Goal: Task Accomplishment & Management: Manage account settings

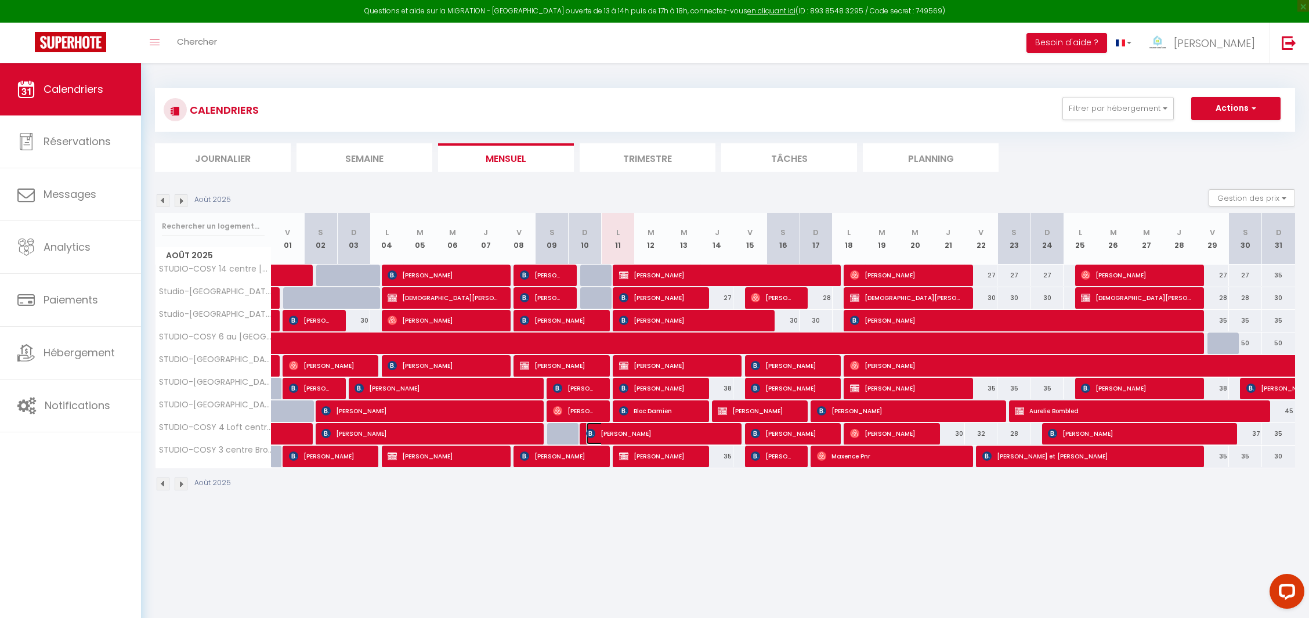
click at [613, 432] on span "Andreas Fier" at bounding box center [657, 433] width 143 height 22
select select "OK"
select select "0"
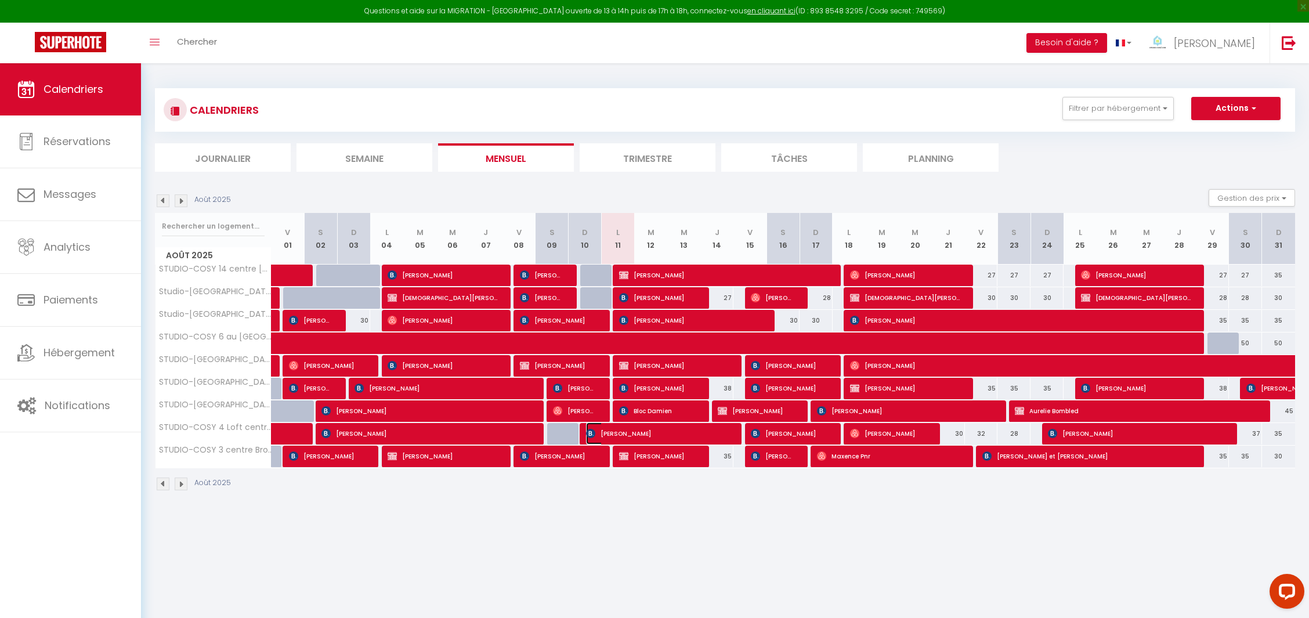
select select "1"
select select
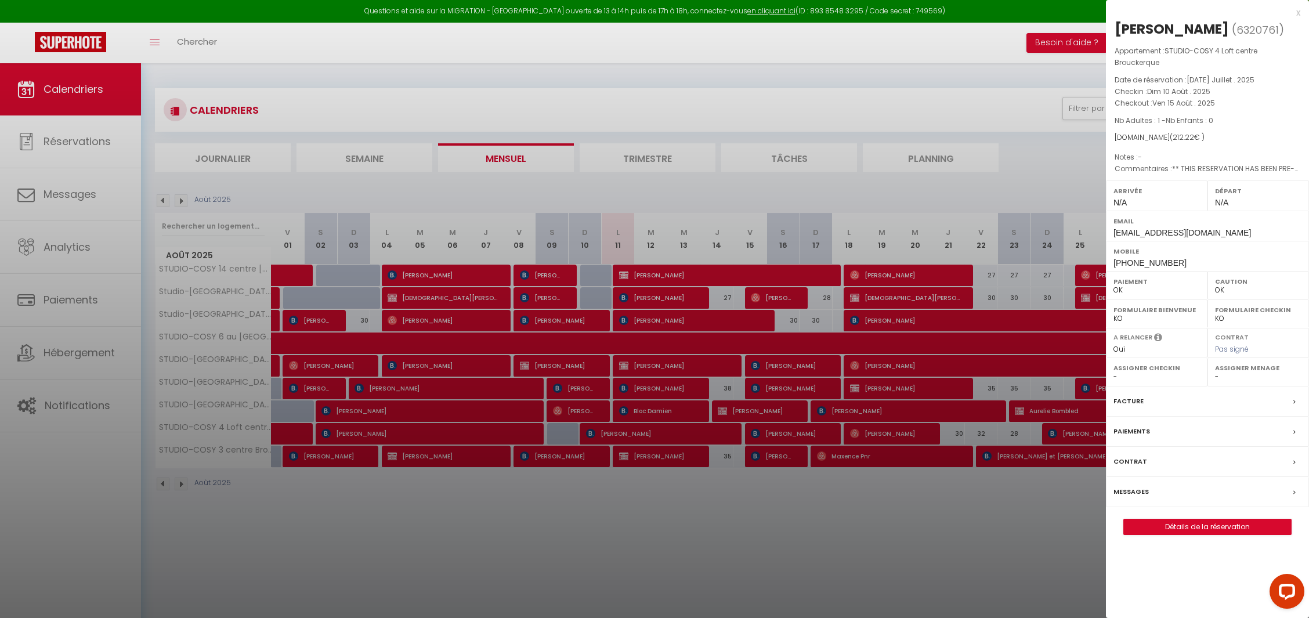
click at [1129, 400] on label "Facture" at bounding box center [1129, 401] width 30 height 12
select select
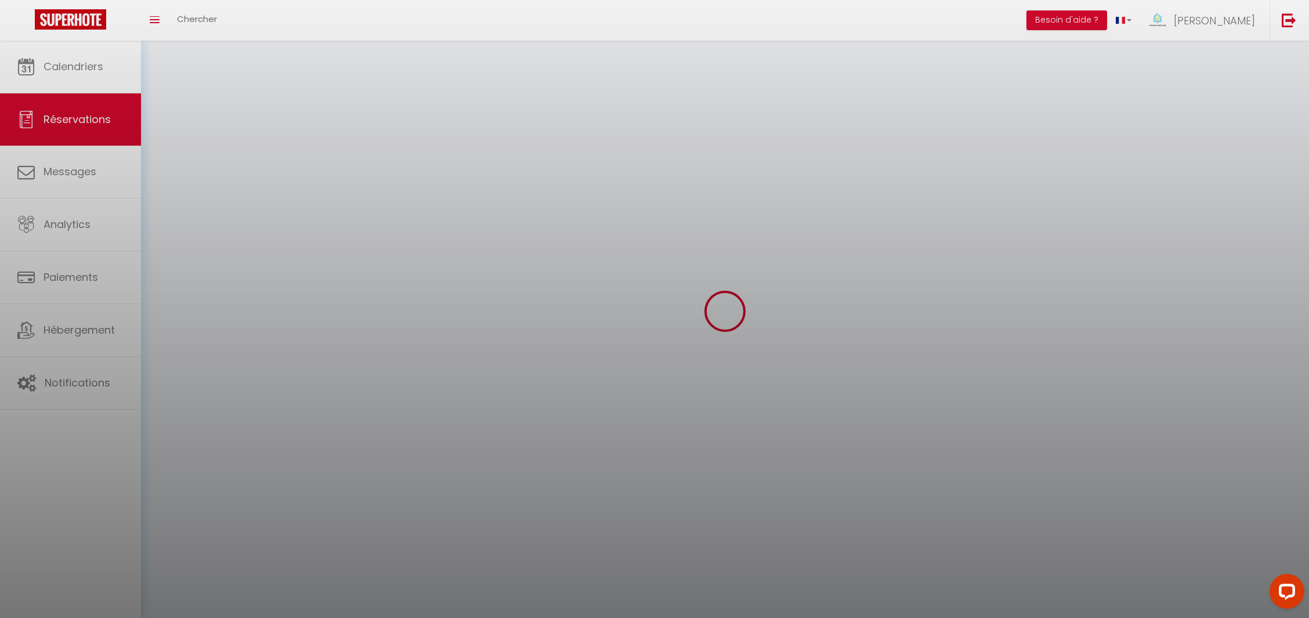
select select
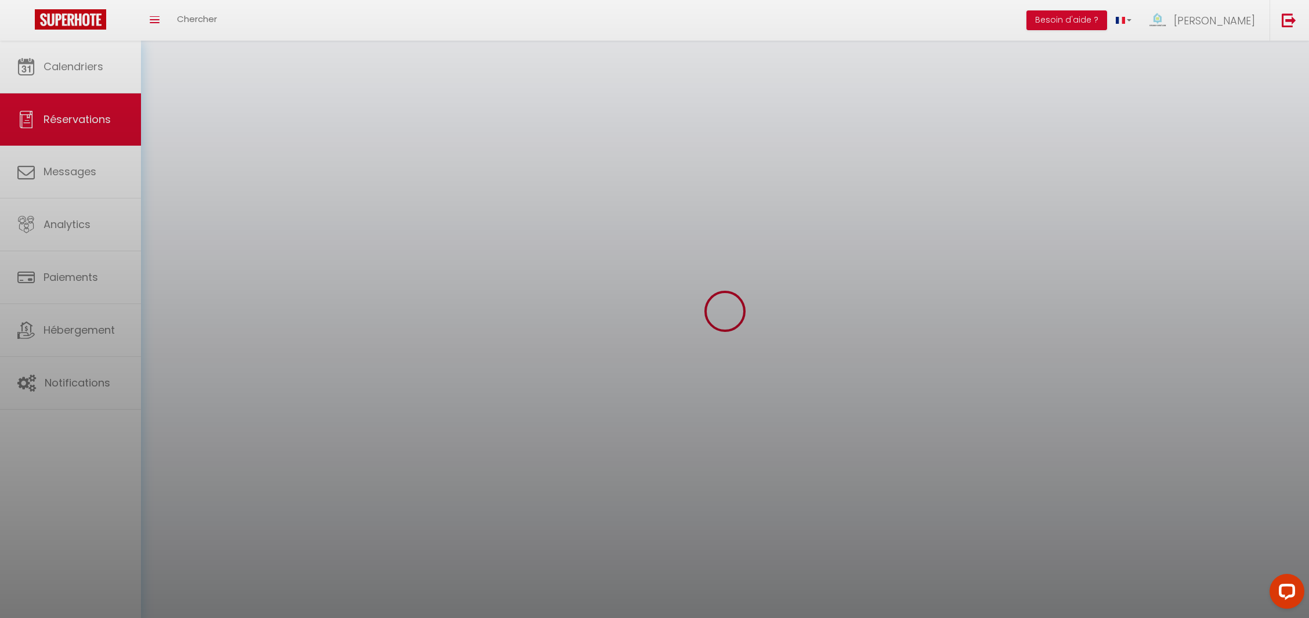
select select
checkbox input "false"
select select
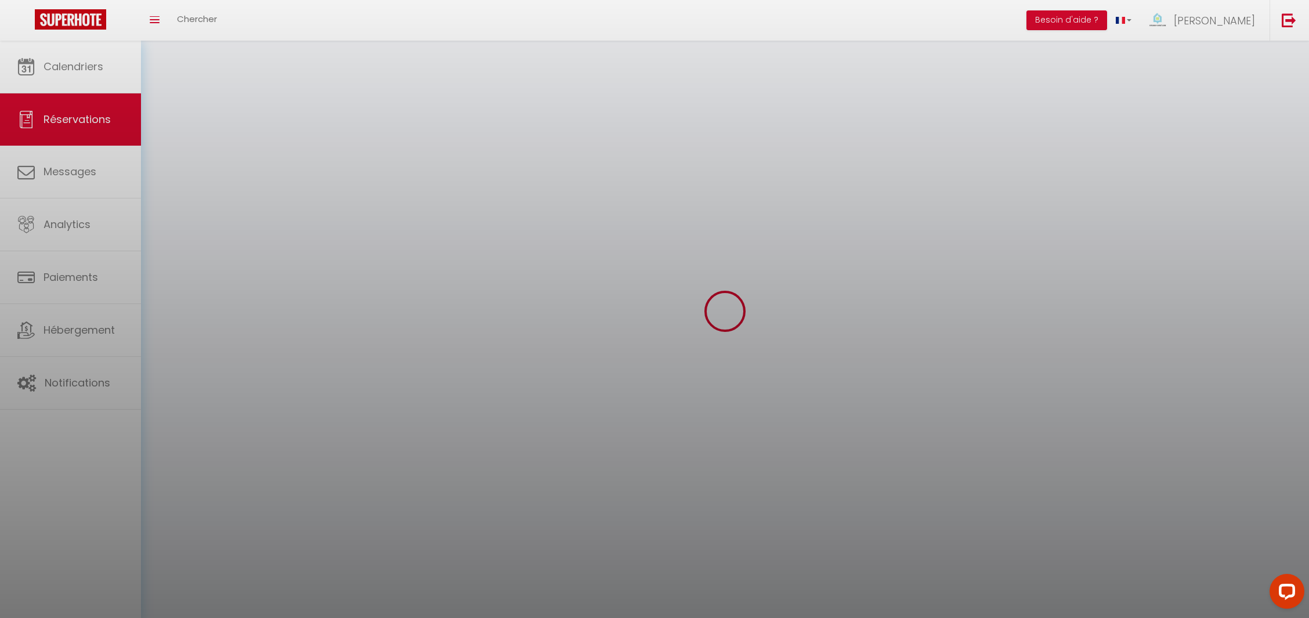
select select
checkbox input "false"
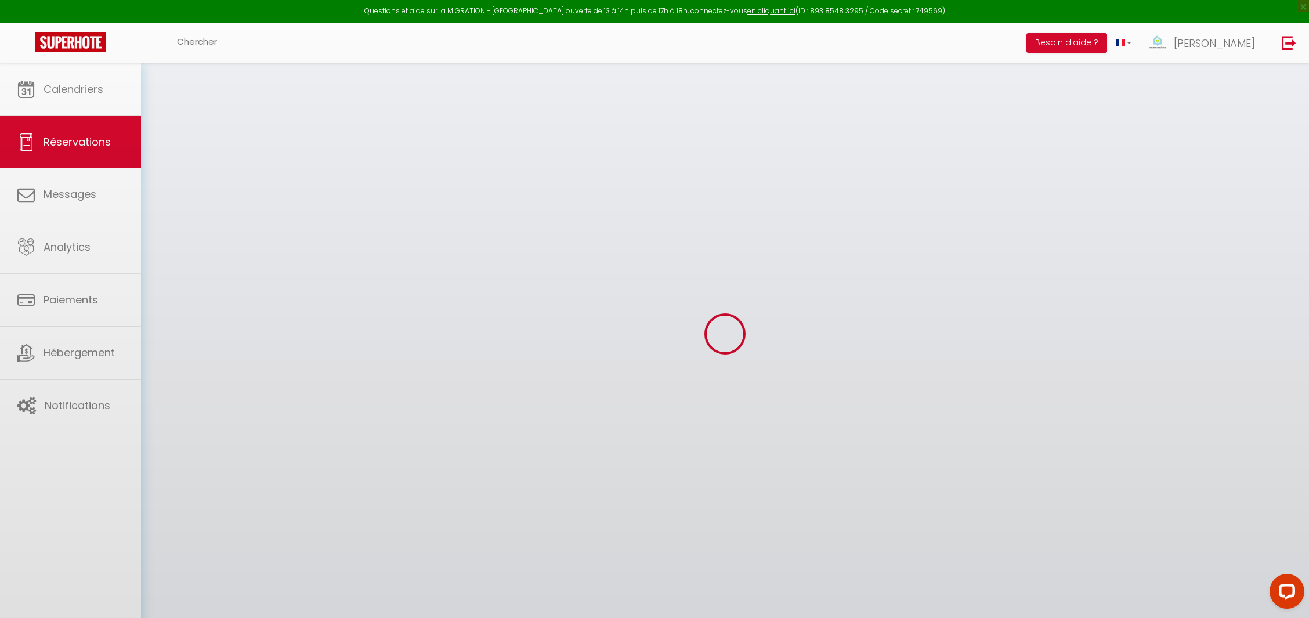
select select
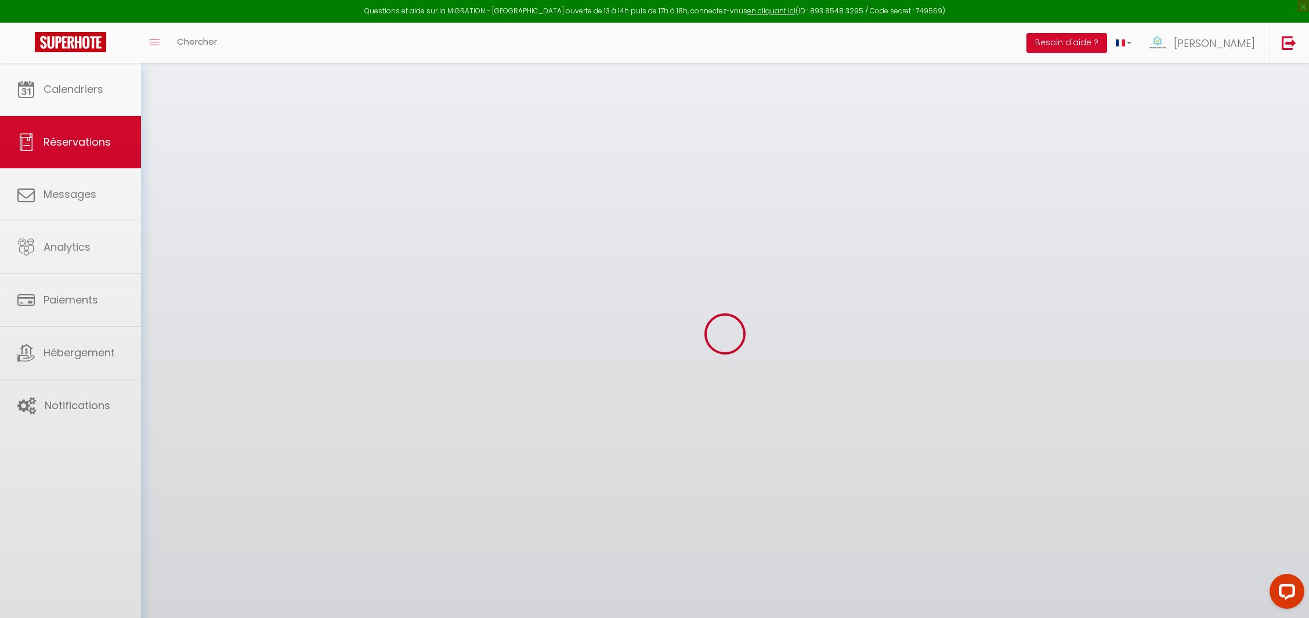
select select
checkbox input "false"
select select
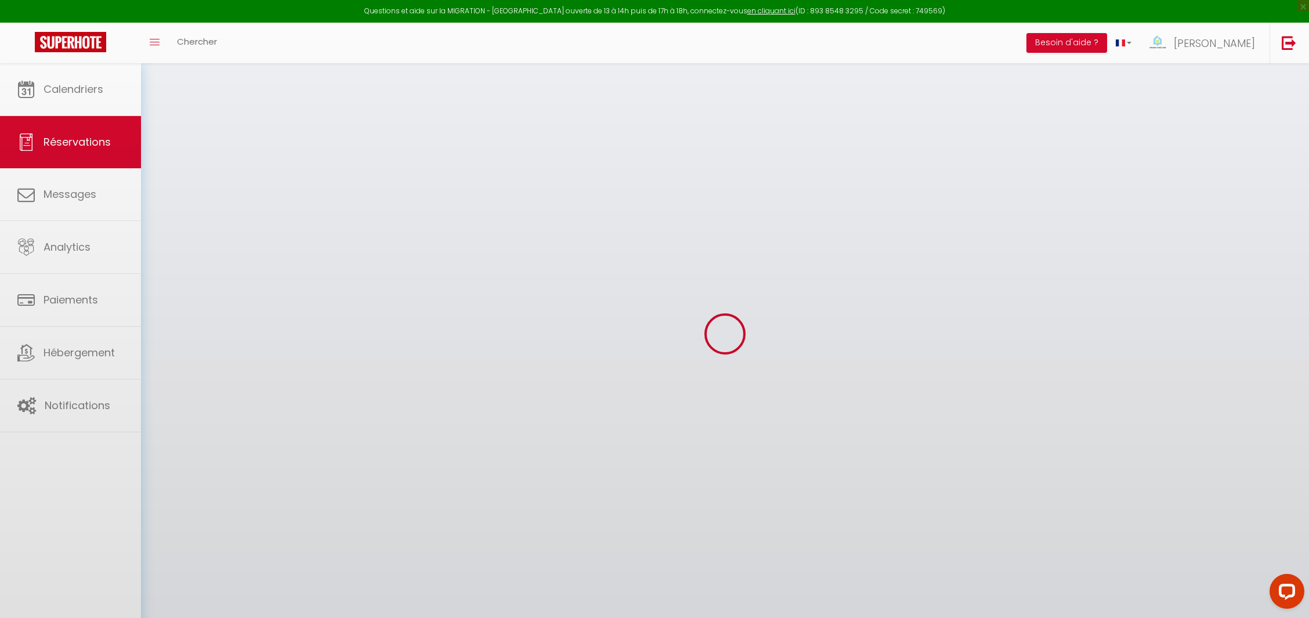
select select
checkbox input "false"
select select
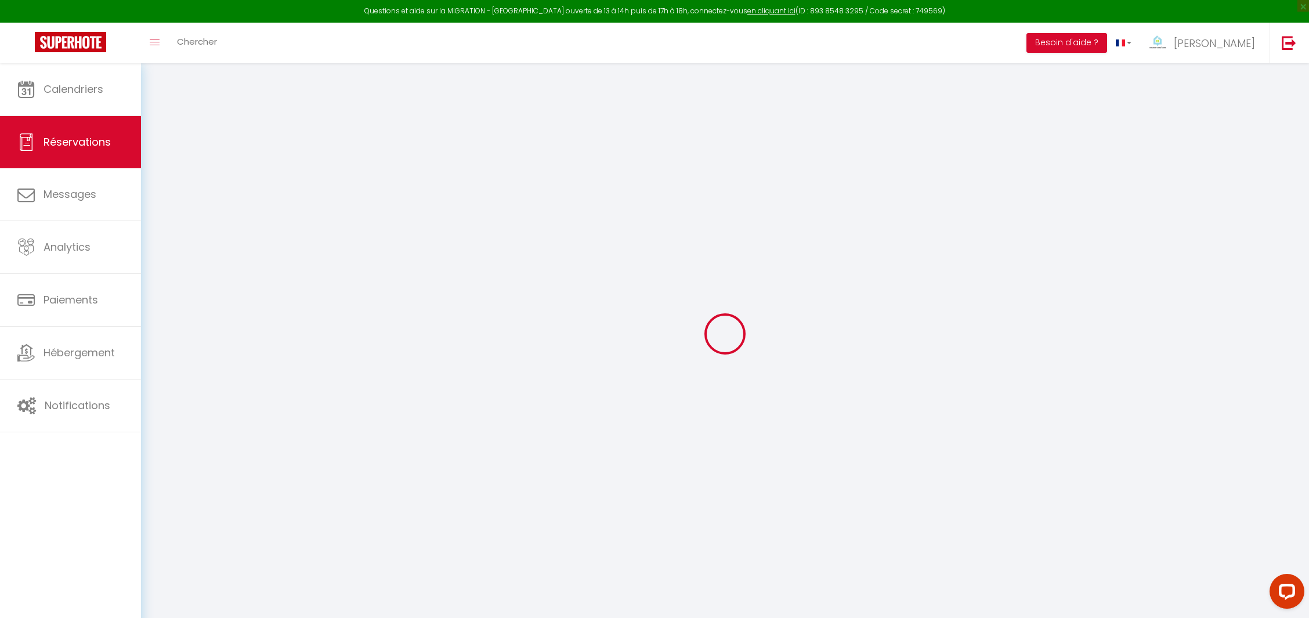
type input "[PERSON_NAME]"
type input "Fier"
type input "afier.933834@guest.booking.com"
type input "+4915775277410"
select select "DE"
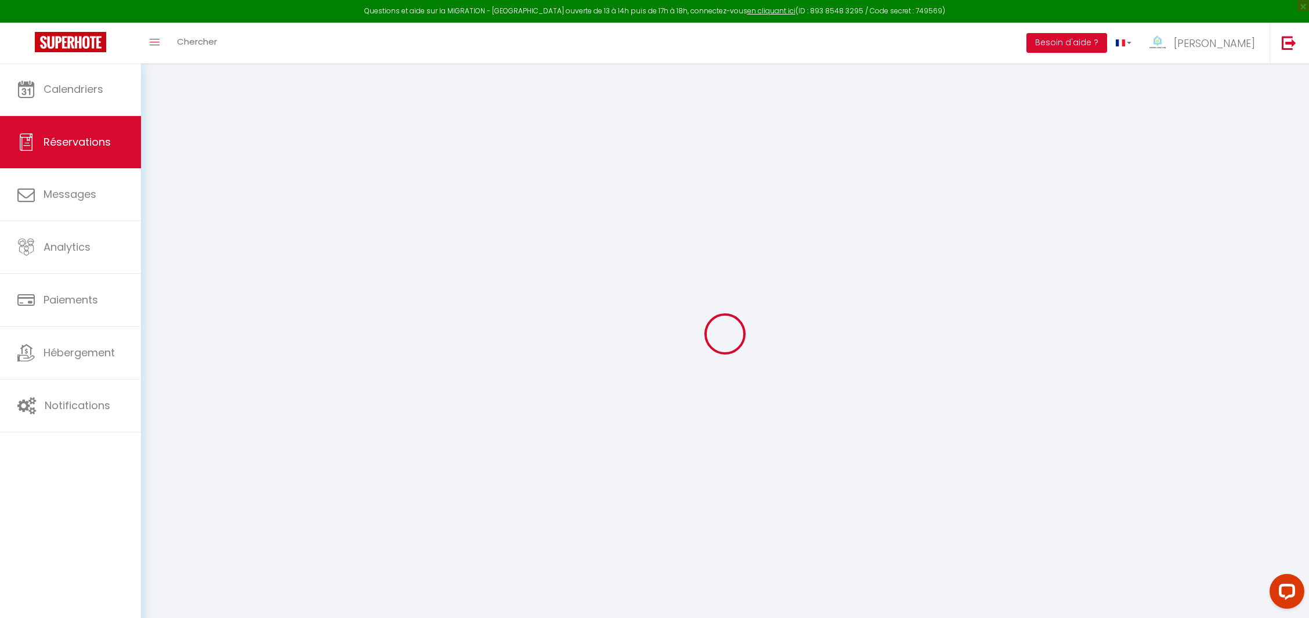
type input "30.41"
type input "2.9699999999999998"
select select "14658"
select select "1"
select select
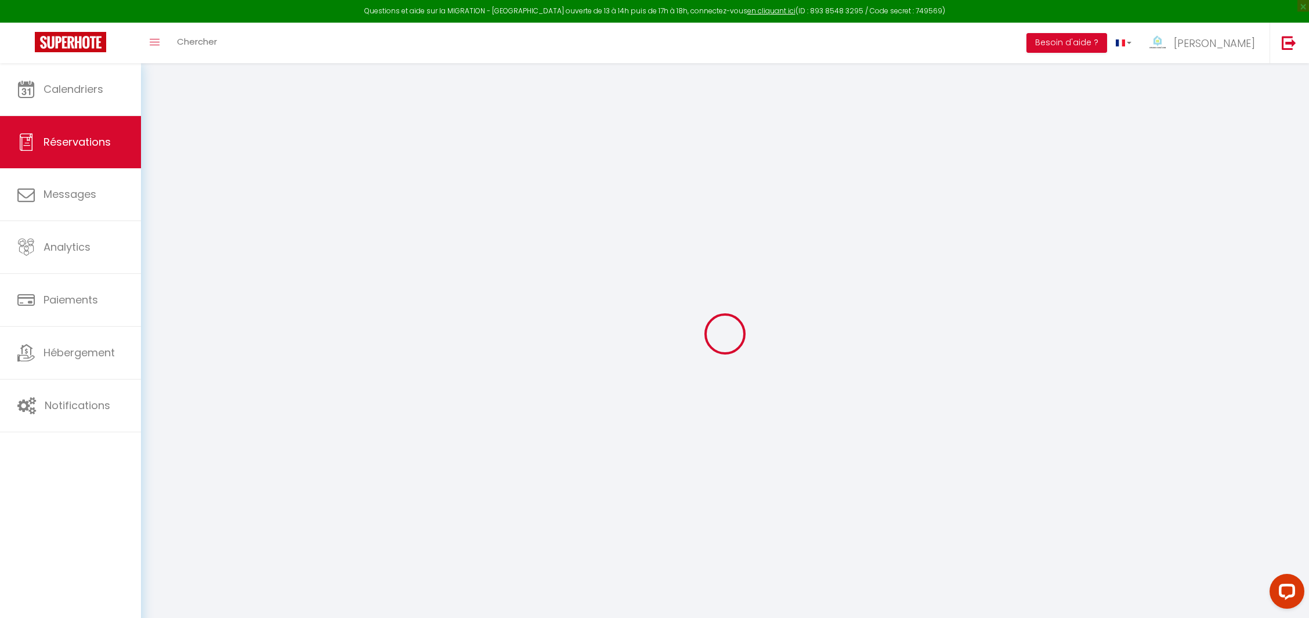
select select
type input "1"
select select "12"
select select "15"
type input "172.72"
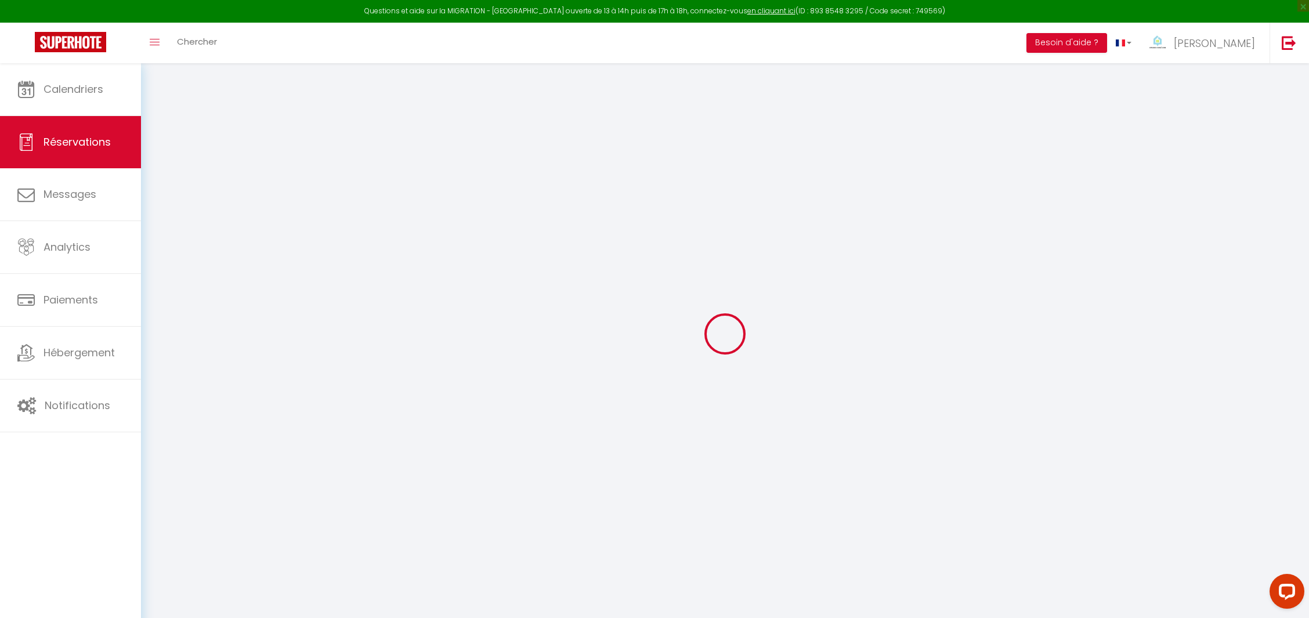
checkbox input "false"
type input "0"
select select "2"
type input "0"
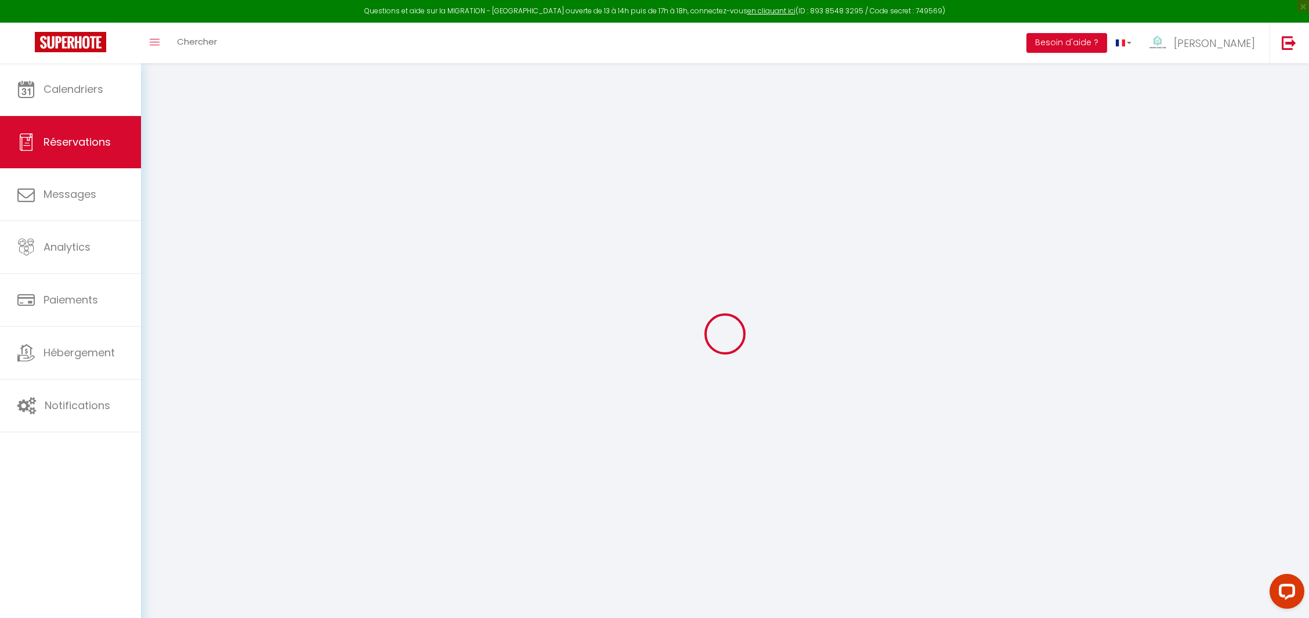
type input "0"
select select
checkbox input "false"
select select
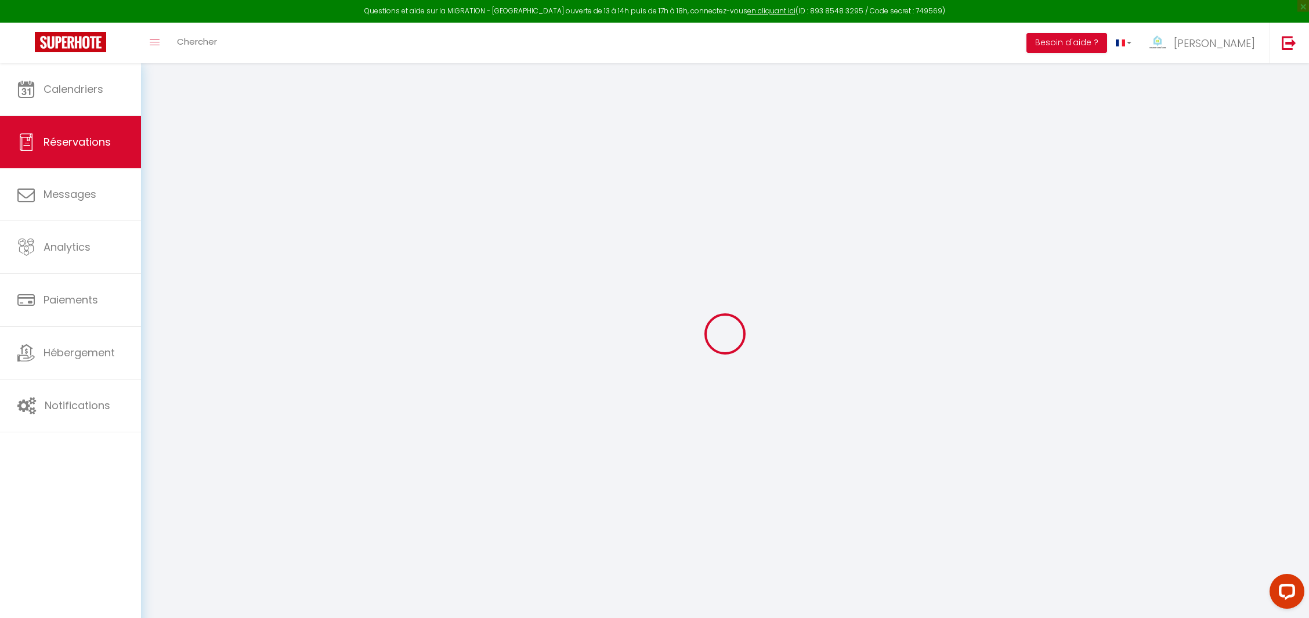
select select
checkbox input "false"
select select
checkbox input "false"
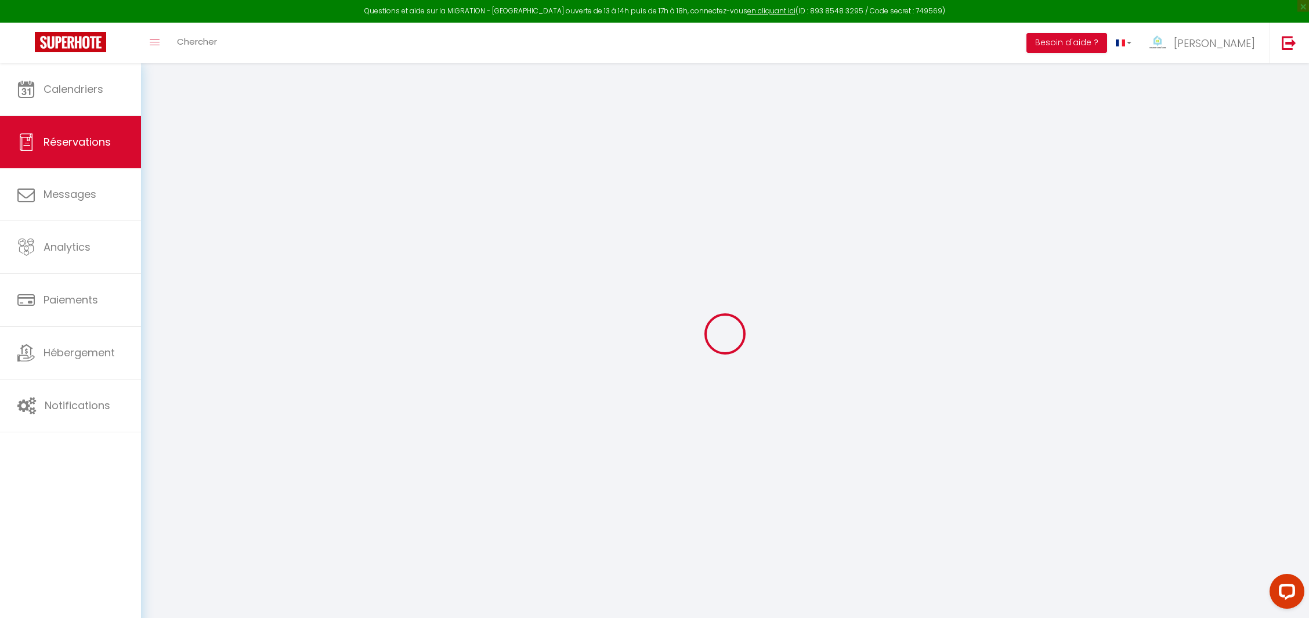
type textarea "** THIS RESERVATION HAS BEEN PRE-PAID ** Reservation has a cancellation grace p…"
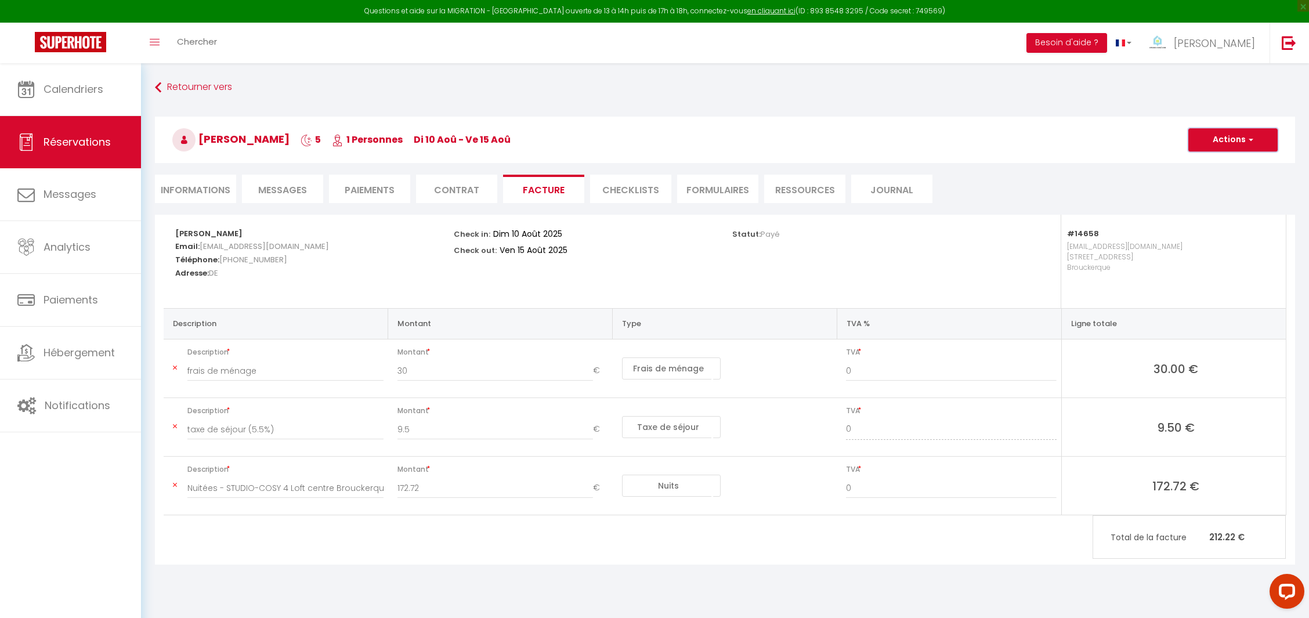
click at [1224, 136] on button "Actions" at bounding box center [1232, 139] width 89 height 23
click at [1209, 179] on link "Aperçu et éditer" at bounding box center [1224, 180] width 97 height 15
click at [1225, 133] on button "Actions" at bounding box center [1232, 139] width 89 height 23
click at [1208, 196] on link "Envoyer la facture" at bounding box center [1224, 195] width 97 height 15
type input "afier.933834@guest.booking.com"
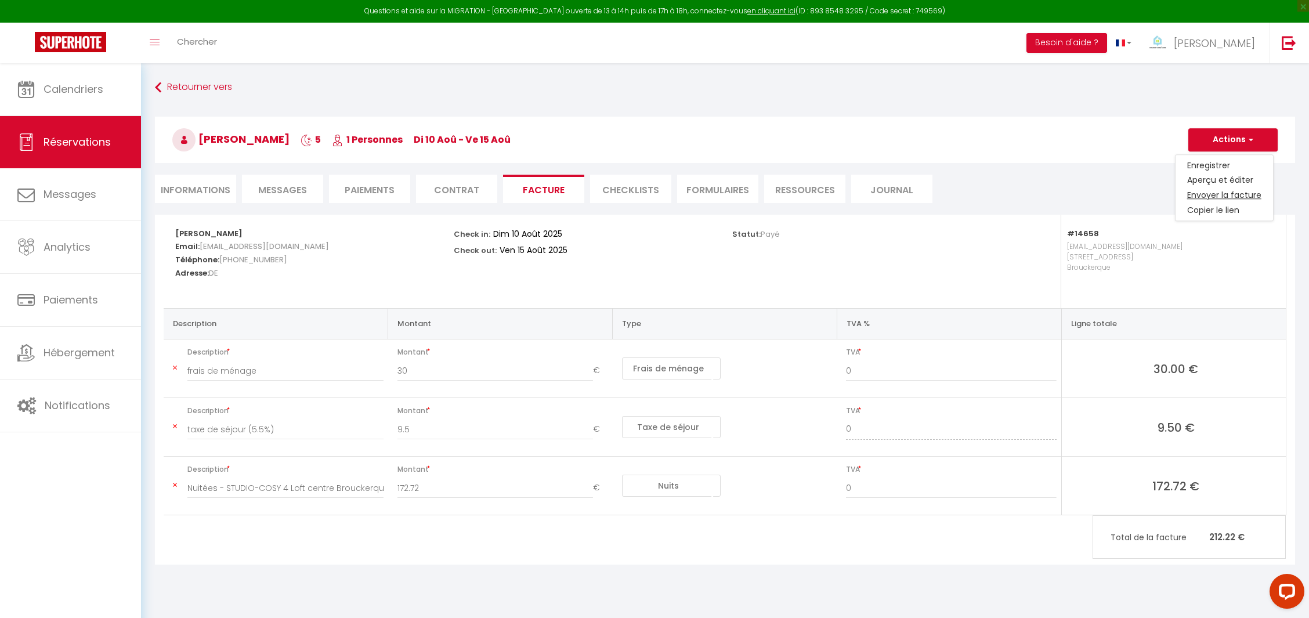
type input "Your invoice 6320761 - STUDIO-COSY 4 Loft centre Brouckerque"
type textarea "Hi, Here is the link to download your invoice: https://superhote.com/applink/in…"
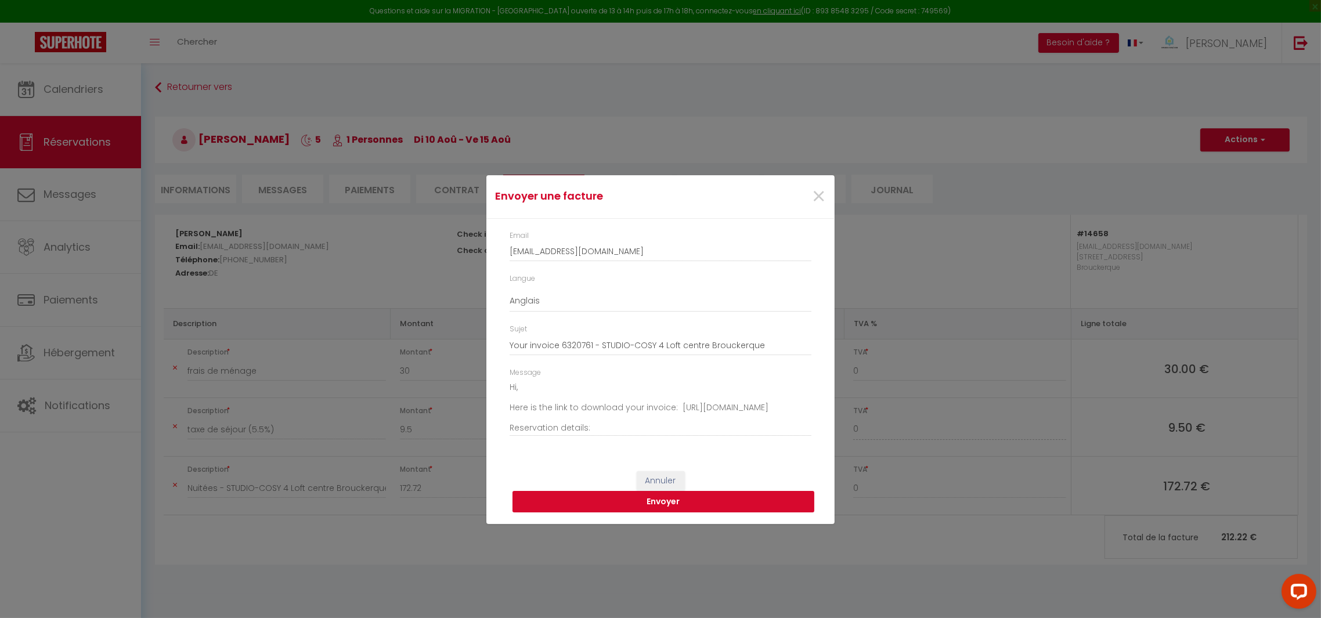
click at [714, 498] on button "Envoyer" at bounding box center [663, 502] width 302 height 22
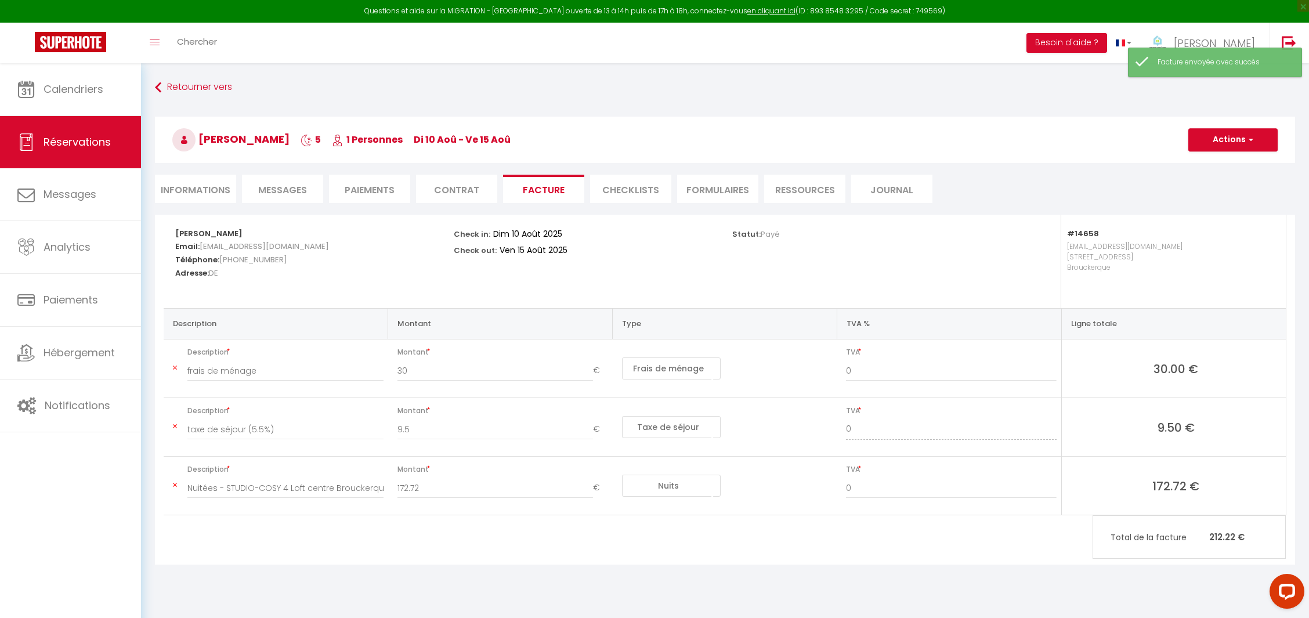
click at [276, 189] on span "Messages" at bounding box center [282, 189] width 49 height 13
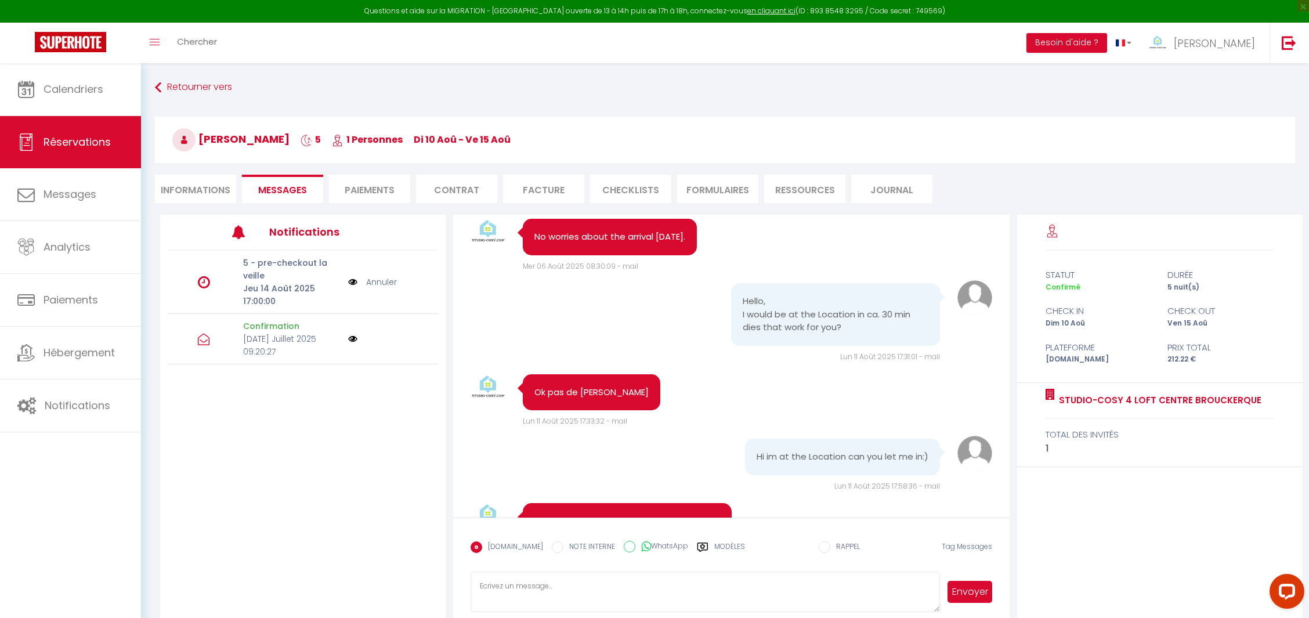
scroll to position [987, 0]
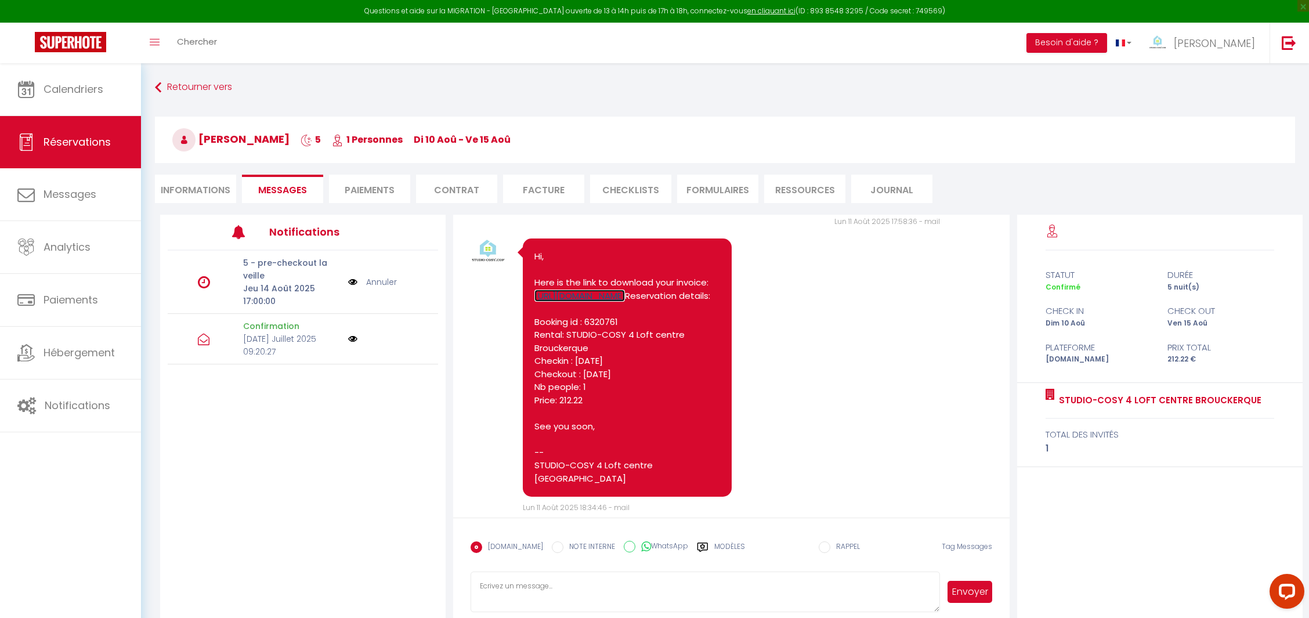
click at [562, 292] on link "https://superhote.com/applink/invoice/BSYuujGqMT" at bounding box center [579, 296] width 91 height 12
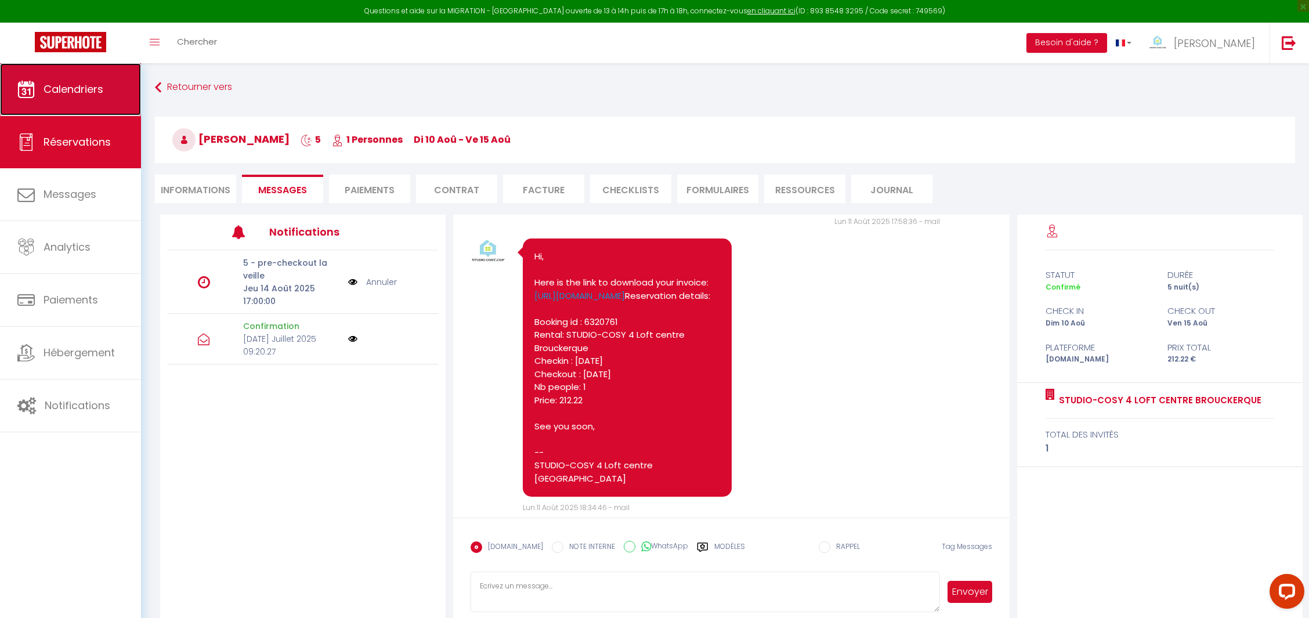
click at [93, 83] on span "Calendriers" at bounding box center [74, 89] width 60 height 15
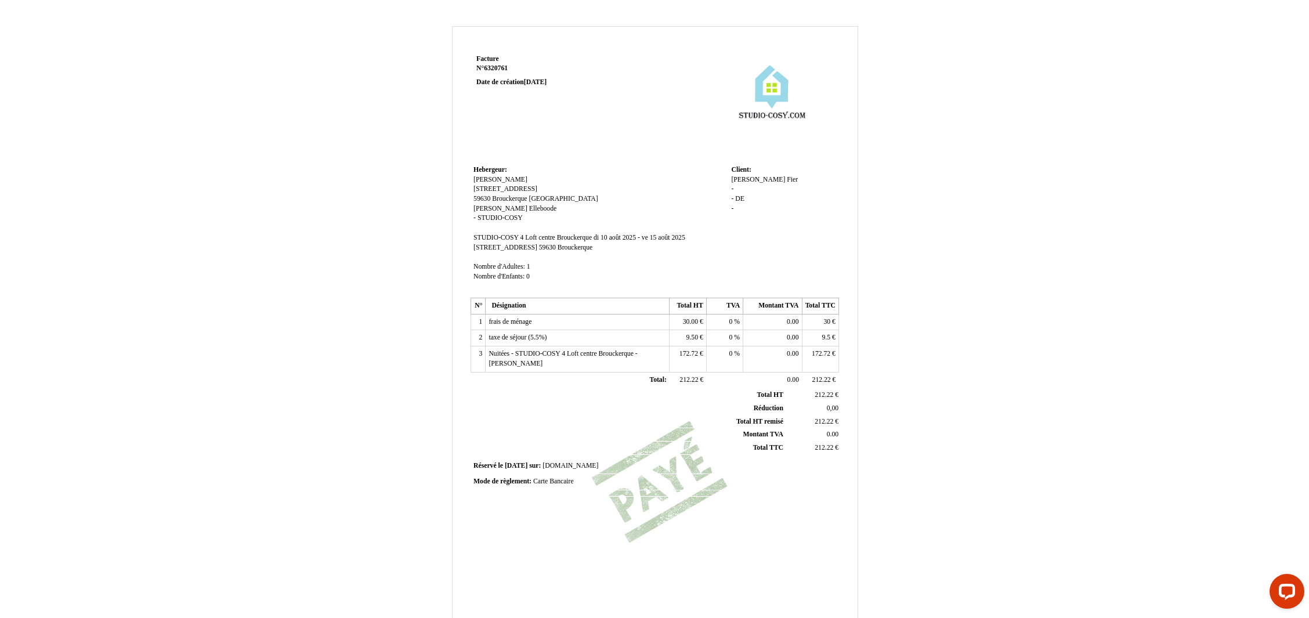
click at [736, 190] on div "[PERSON_NAME] [PERSON_NAME] - - DE DE -" at bounding box center [783, 199] width 104 height 49
click at [732, 188] on span "-" at bounding box center [732, 189] width 2 height 8
type input "Marktbreiter strabe 74"
click at [735, 199] on span "DE" at bounding box center [739, 199] width 9 height 8
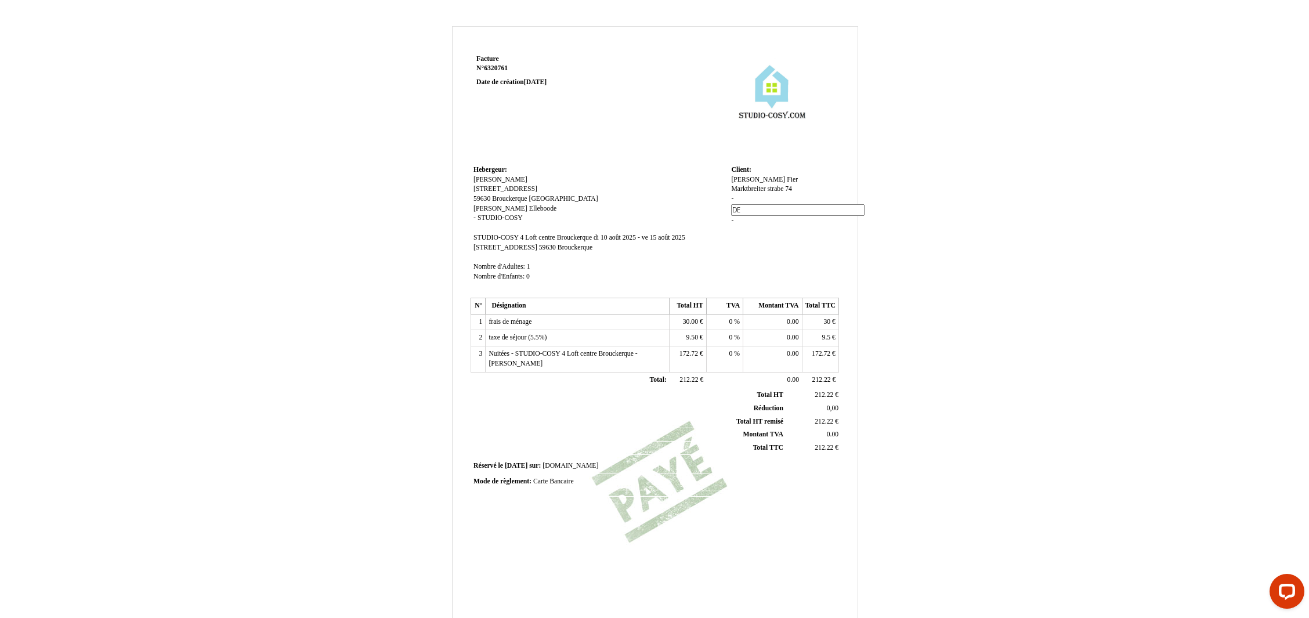
type input "D"
type input "97 199 [GEOGRAPHIC_DATA]"
click at [734, 211] on div "[PERSON_NAME] [PERSON_NAME] Marktbreiter strabe 74 Marktbreiter strabe 74 - DE …" at bounding box center [783, 205] width 104 height 60
click at [734, 211] on div "[PERSON_NAME] [PERSON_NAME] Marktbreiter strabe 74 Marktbreiter strabe 74 - 97 …" at bounding box center [783, 199] width 104 height 49
click at [733, 205] on div "[PERSON_NAME] [PERSON_NAME] Marktbreiter strabe 74 Marktbreiter strabe 74 - 97 …" at bounding box center [783, 199] width 104 height 49
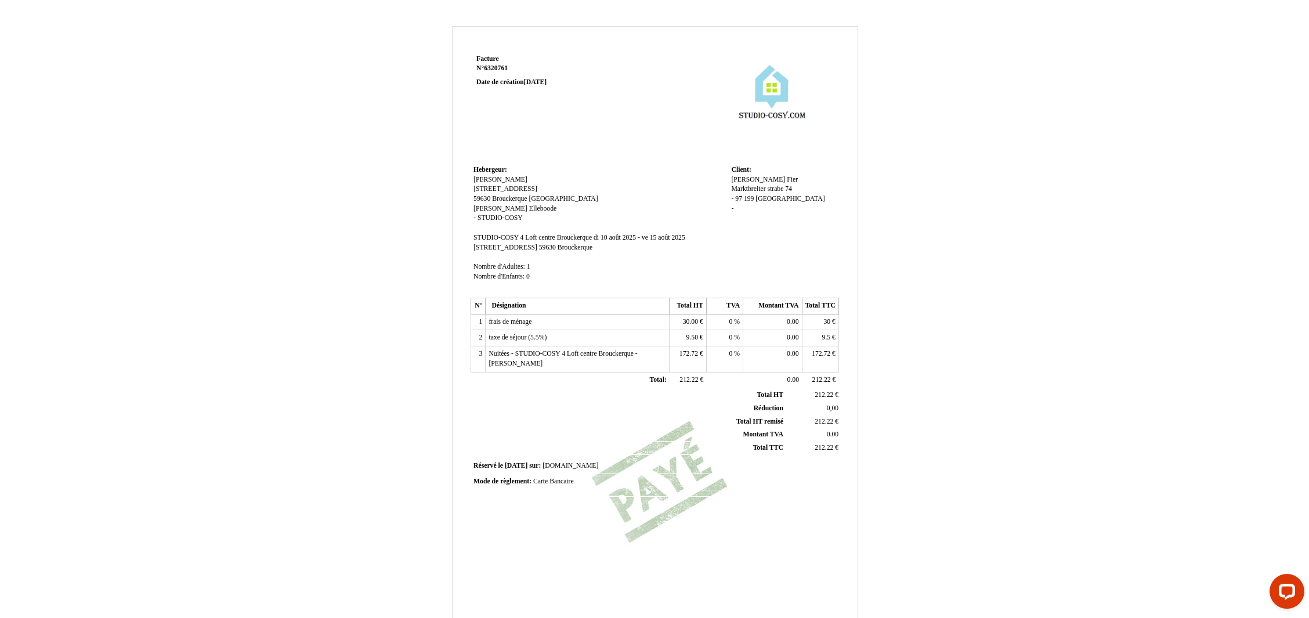
click at [743, 207] on div "[PERSON_NAME] [PERSON_NAME] Marktbreiter strabe 74 Marktbreiter strabe 74 - 97 …" at bounding box center [783, 199] width 104 height 49
click at [787, 195] on div "[PERSON_NAME] [PERSON_NAME] Marktbreiter strabe 74 Marktbreiter strabe 74 - 97 …" at bounding box center [783, 199] width 104 height 49
click at [738, 208] on div "[PERSON_NAME] [PERSON_NAME] Marktbreiter strabe 74 Marktbreiter strabe 74 - 97 …" at bounding box center [783, 199] width 104 height 49
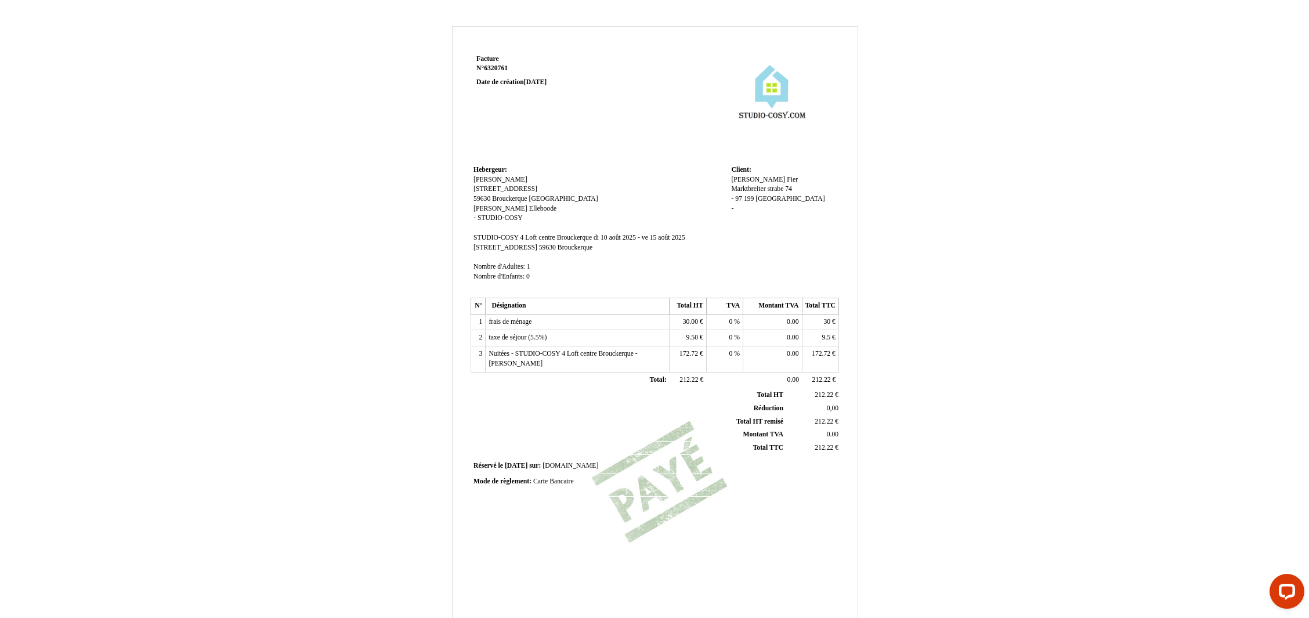
click at [732, 209] on span "-" at bounding box center [732, 209] width 2 height 8
type input "[GEOGRAPHIC_DATA]"
click at [375, 273] on div "Facture Facture N° 6320761 6320761 Date de création [DATE] [GEOGRAPHIC_DATA]: […" at bounding box center [655, 363] width 679 height 674
click at [787, 178] on span "Fier" at bounding box center [792, 180] width 11 height 8
type input "Fier SUDZUCKER"
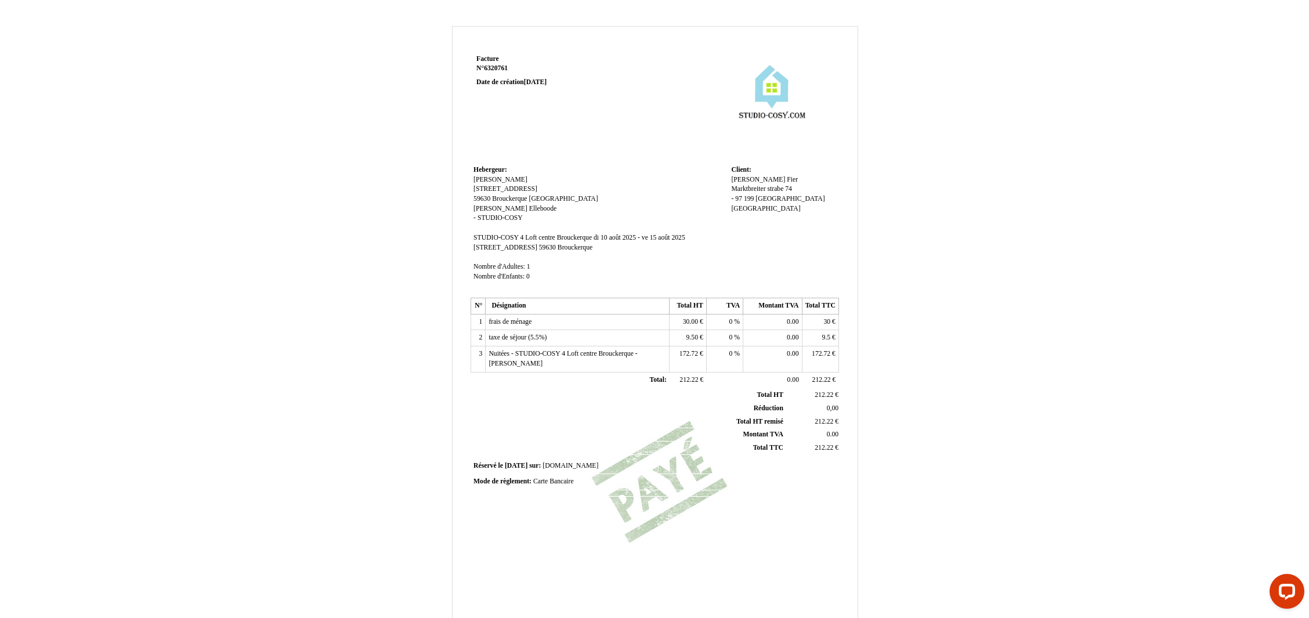
click at [929, 189] on div "Facture Facture N° 6320761 6320761 Date de création [DATE] [GEOGRAPHIC_DATA]: […" at bounding box center [655, 363] width 679 height 674
